Goal: Task Accomplishment & Management: Use online tool/utility

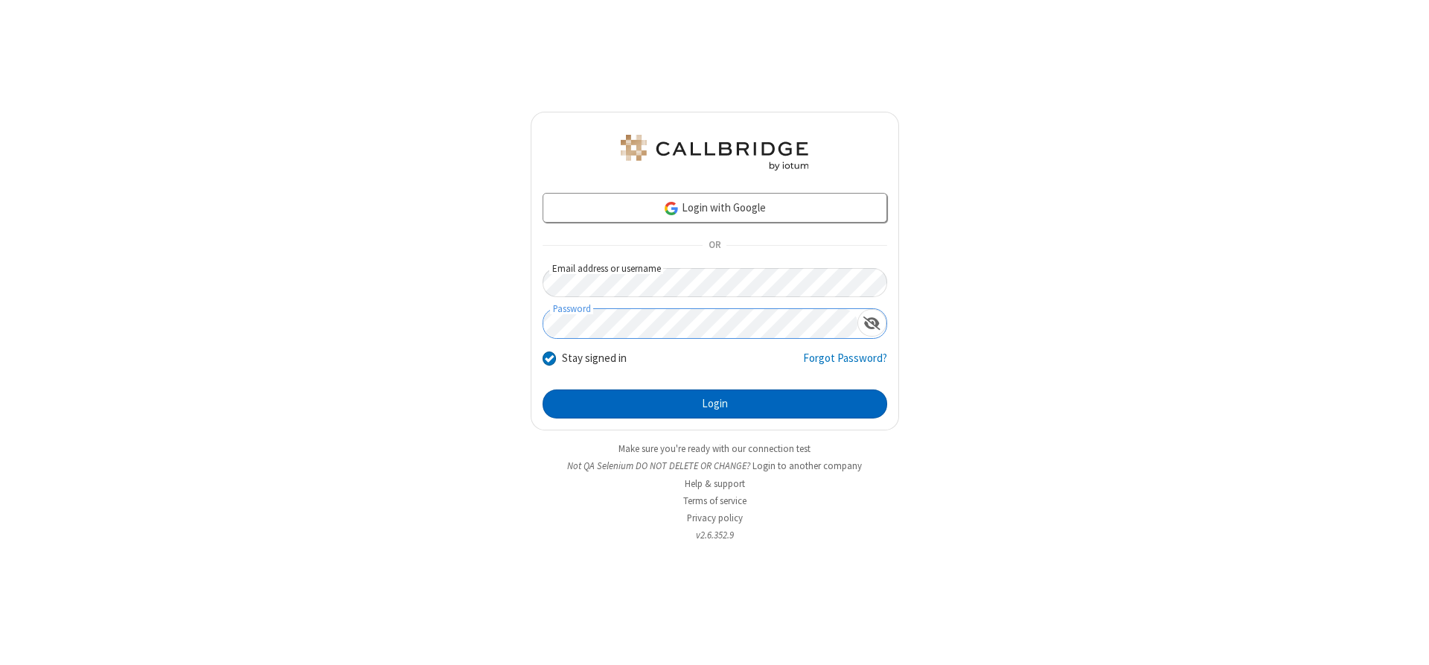
click at [715, 403] on button "Login" at bounding box center [715, 404] width 345 height 30
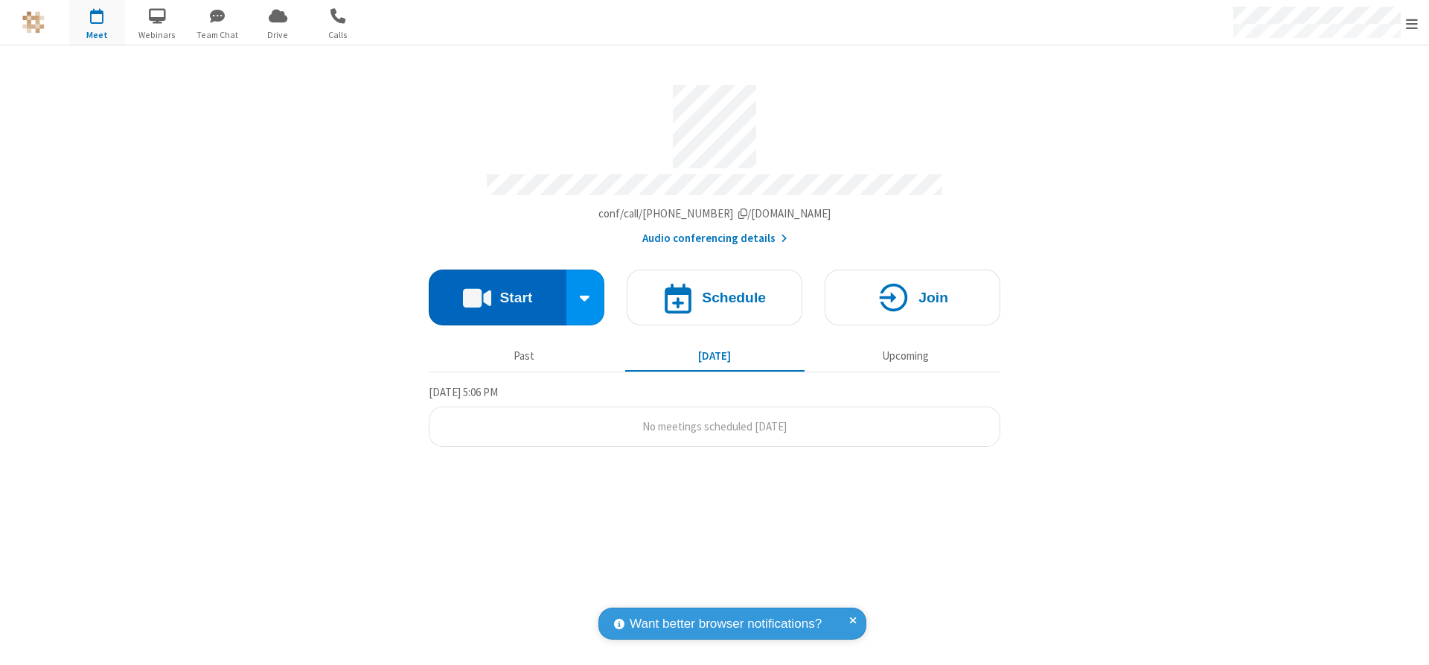
click at [497, 292] on button "Start" at bounding box center [498, 297] width 138 height 56
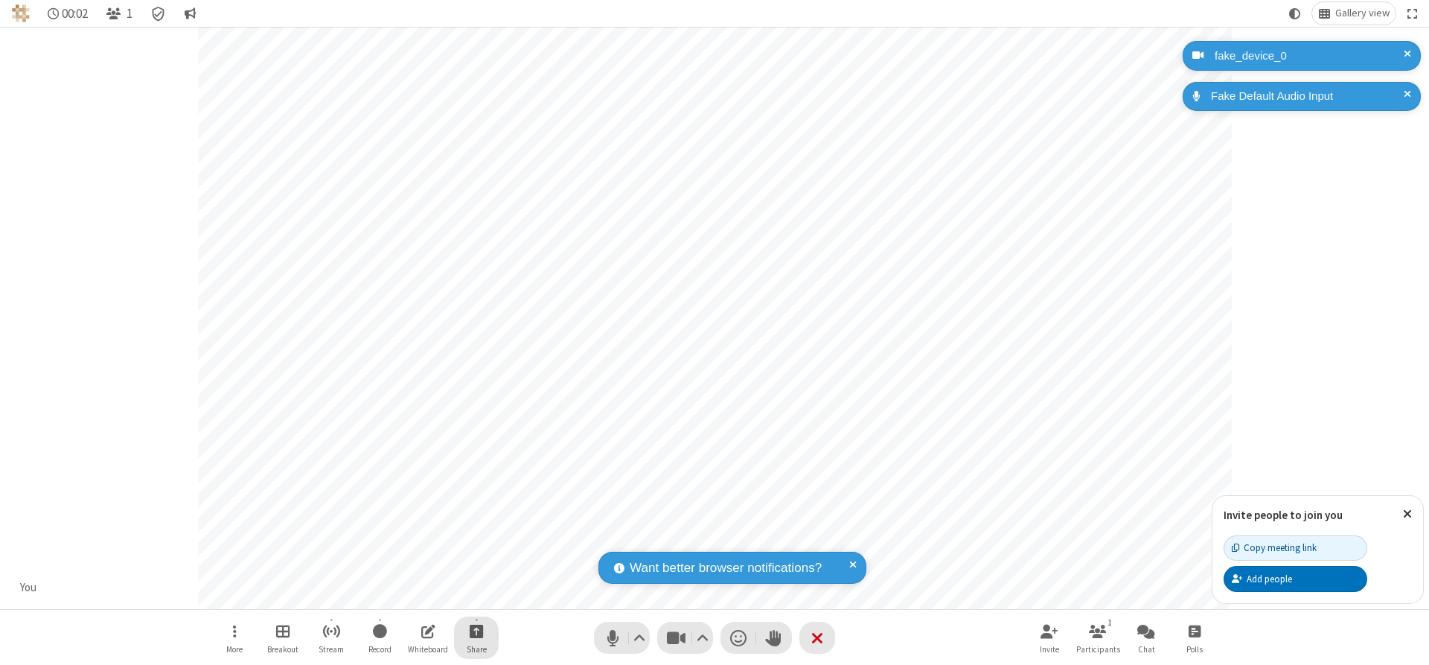
click at [476, 630] on span "Start sharing" at bounding box center [477, 631] width 14 height 19
click at [476, 540] on span "Share additional camera" at bounding box center [485, 543] width 110 height 13
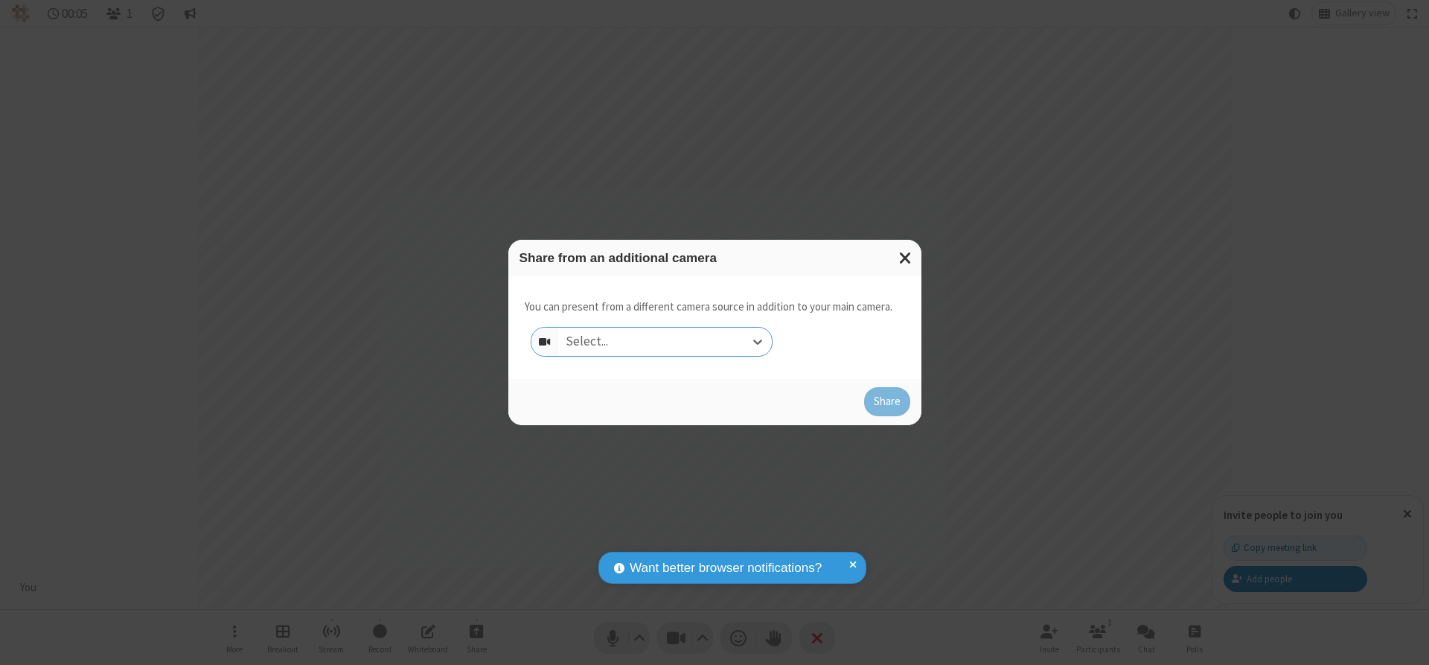
click at [665, 341] on div "Select..." at bounding box center [665, 342] width 214 height 28
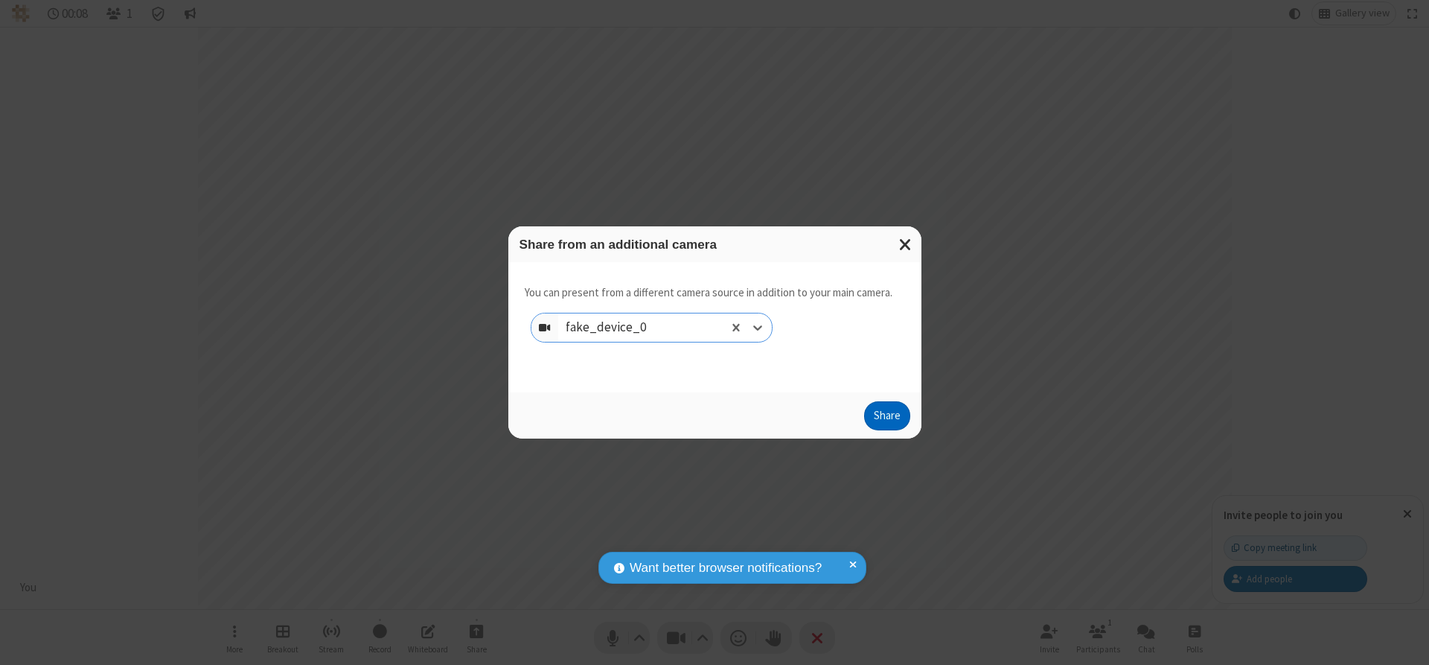
click at [887, 419] on button "Share" at bounding box center [887, 416] width 46 height 30
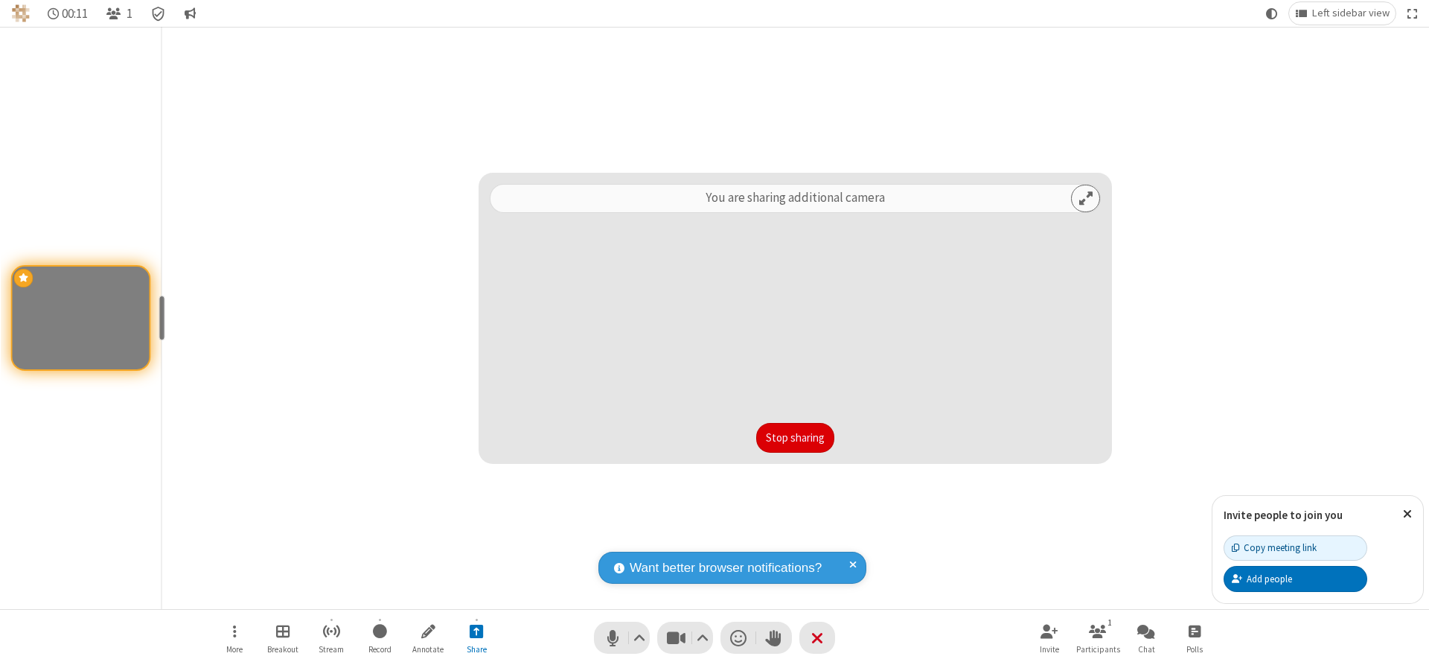
click at [795, 437] on button "Stop sharing" at bounding box center [795, 438] width 78 height 30
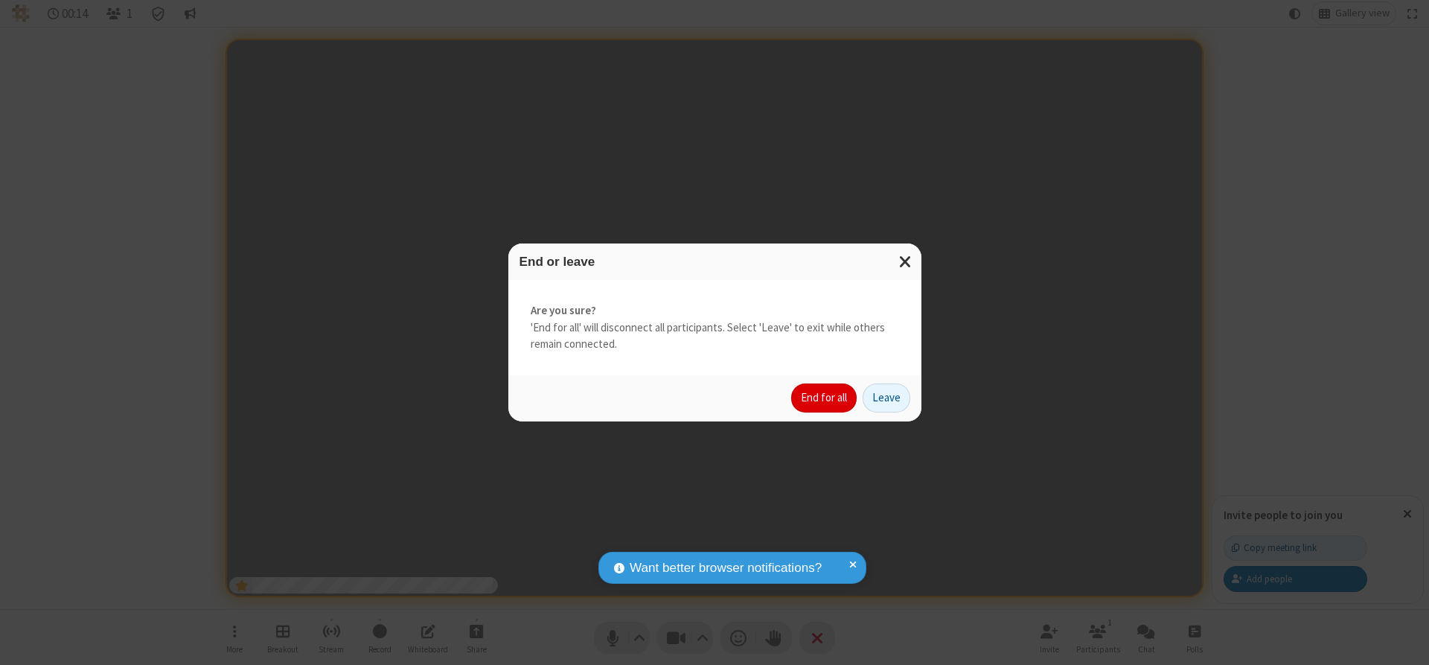
click at [825, 398] on button "End for all" at bounding box center [824, 398] width 66 height 30
